Goal: Navigation & Orientation: Find specific page/section

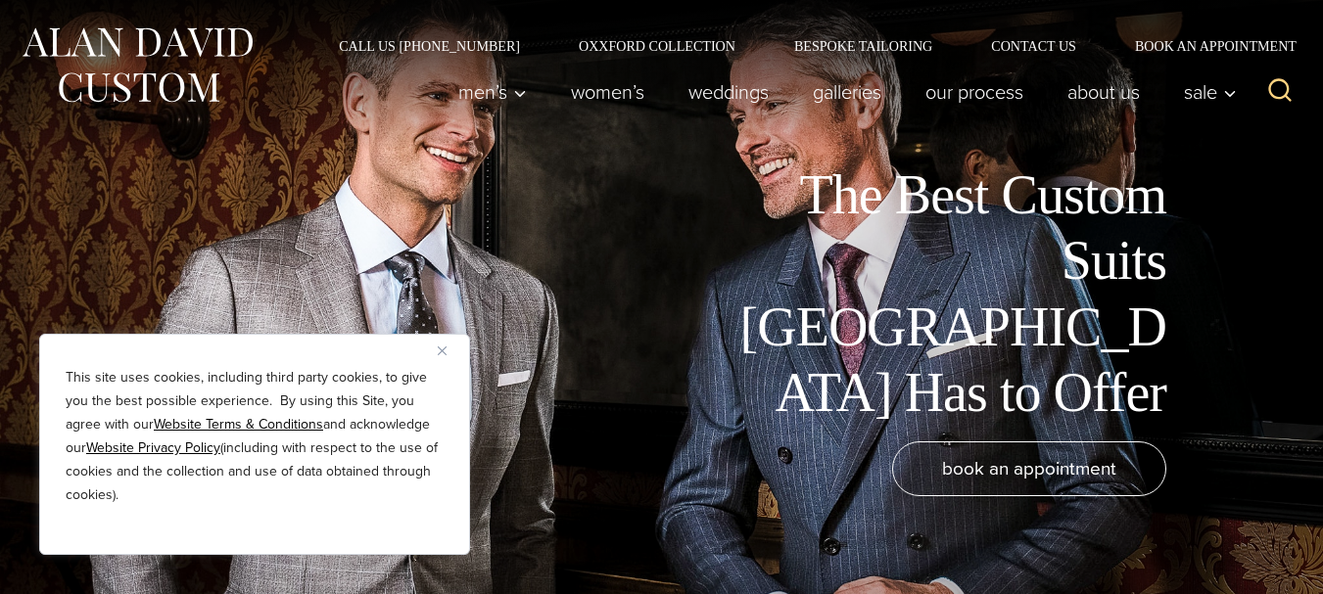
click at [444, 349] on img "Close" at bounding box center [442, 351] width 9 height 9
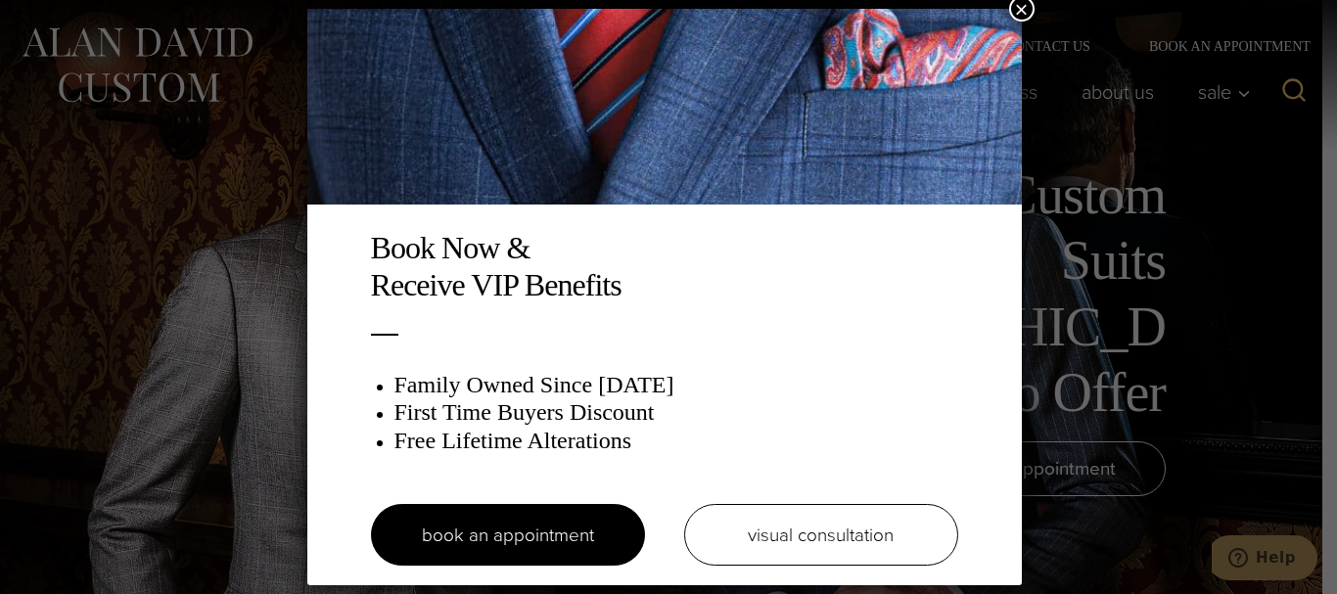
click at [51, 348] on div "Book Now & Receive VIP Benefits Family Owned Since 1913 First Time Buyers Disco…" at bounding box center [668, 297] width 1337 height 594
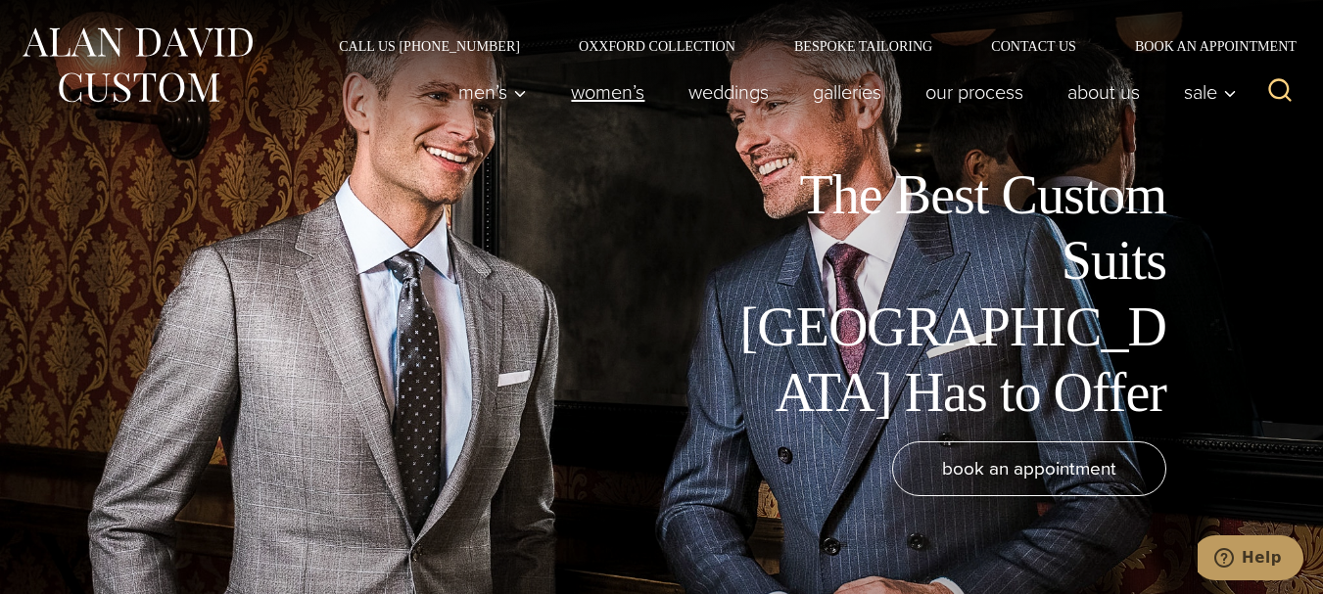
click at [584, 89] on link "Women’s" at bounding box center [607, 91] width 117 height 39
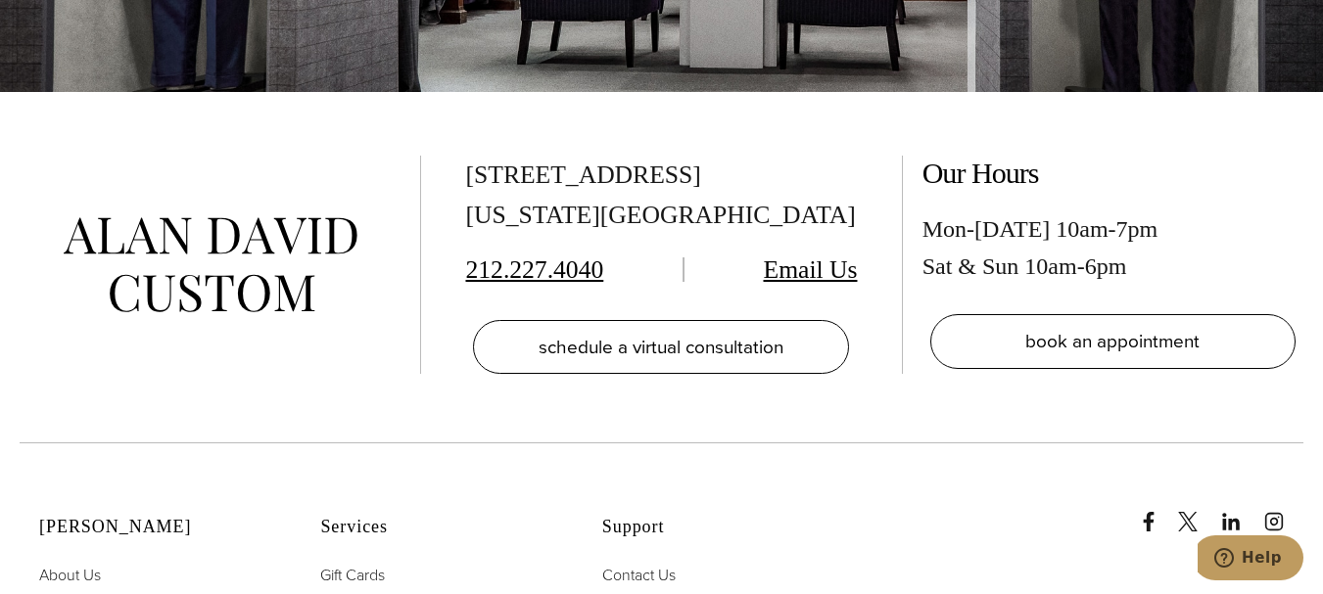
scroll to position [10422, 0]
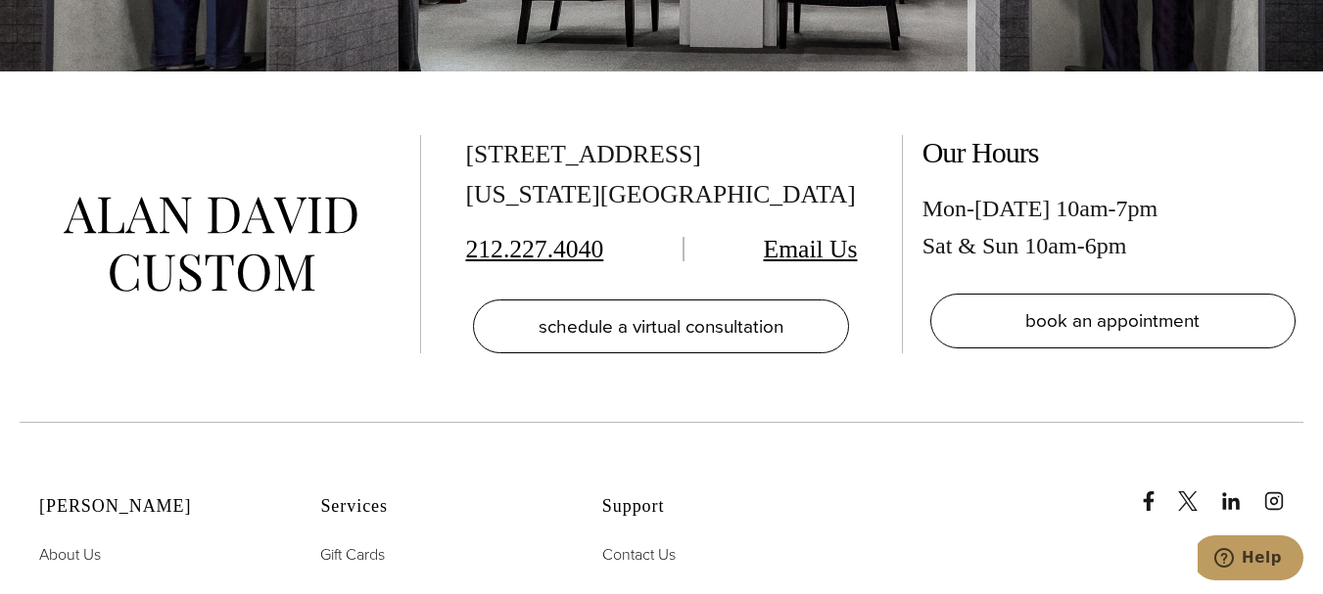
drag, startPoint x: 1330, startPoint y: 39, endPoint x: 1336, endPoint y: 539, distance: 500.3
